Goal: Information Seeking & Learning: Learn about a topic

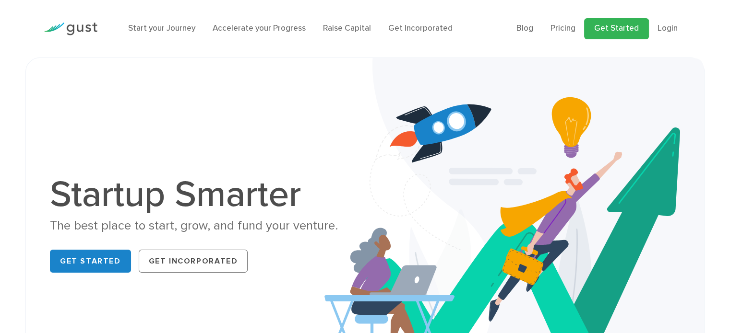
click at [616, 28] on link "Get Started" at bounding box center [616, 28] width 65 height 21
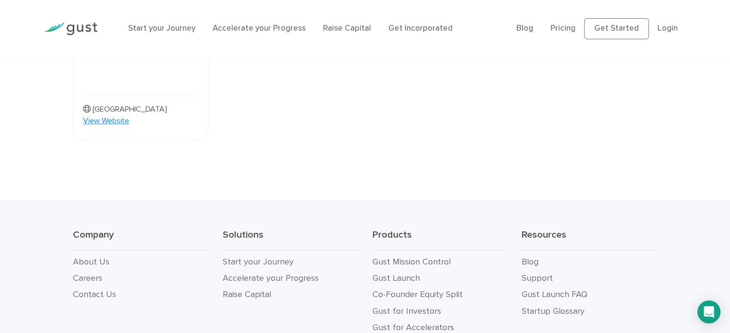
scroll to position [1026, 0]
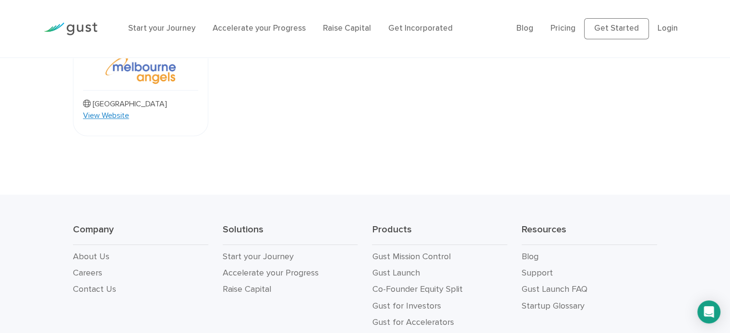
click at [280, 248] on div "Solutions Start your Journey Accelerate your Progress Raise Capital" at bounding box center [290, 277] width 150 height 107
click at [529, 252] on link "Blog" at bounding box center [529, 257] width 17 height 10
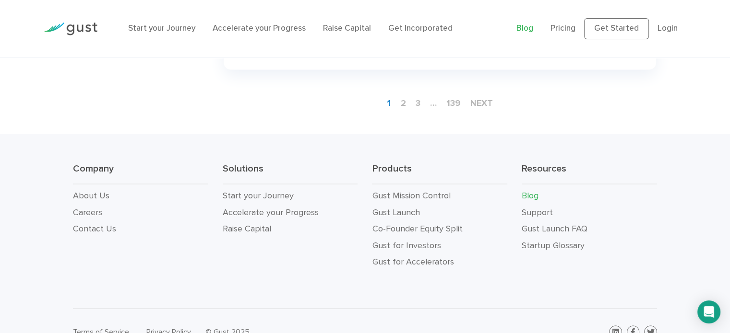
scroll to position [1626, 0]
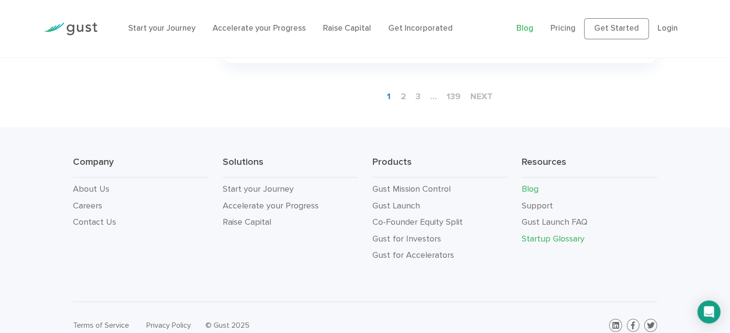
click at [541, 234] on link "Startup Glossary" at bounding box center [552, 239] width 63 height 10
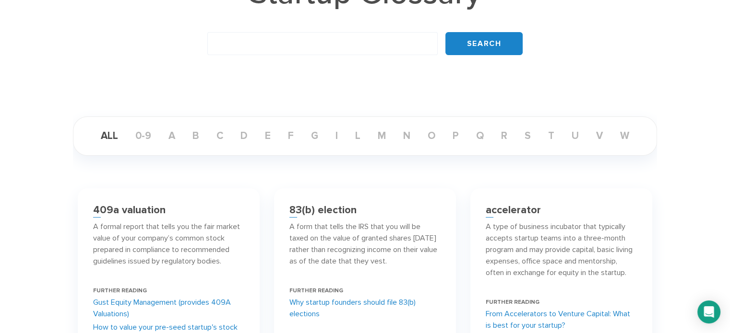
scroll to position [144, 0]
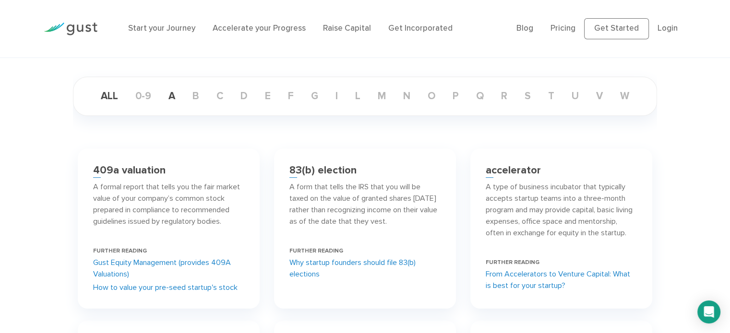
click at [168, 97] on link "a" at bounding box center [172, 96] width 22 height 12
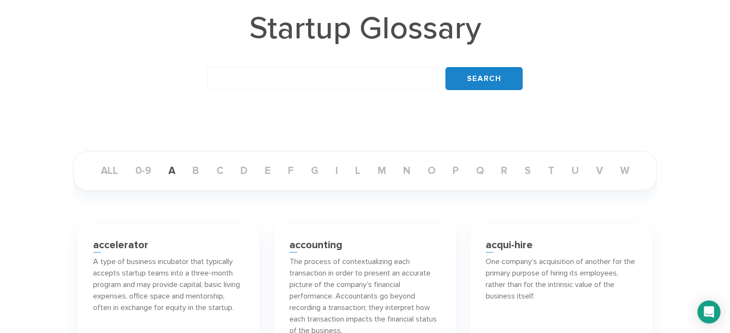
scroll to position [96, 0]
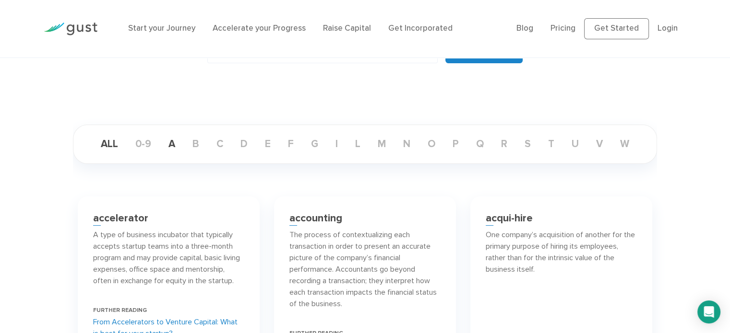
click at [104, 146] on link "ALL" at bounding box center [109, 144] width 33 height 12
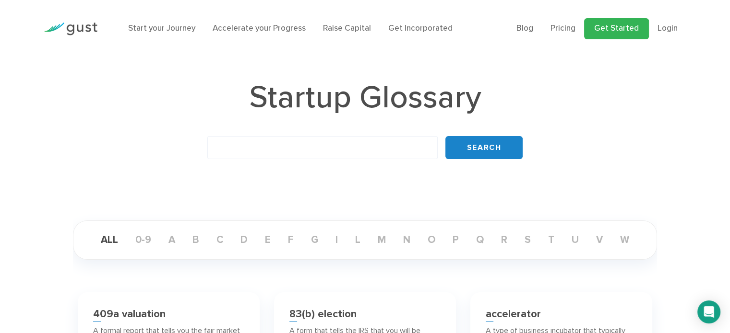
click at [621, 36] on link "Get Started" at bounding box center [616, 28] width 65 height 21
